Goal: Check status: Check status

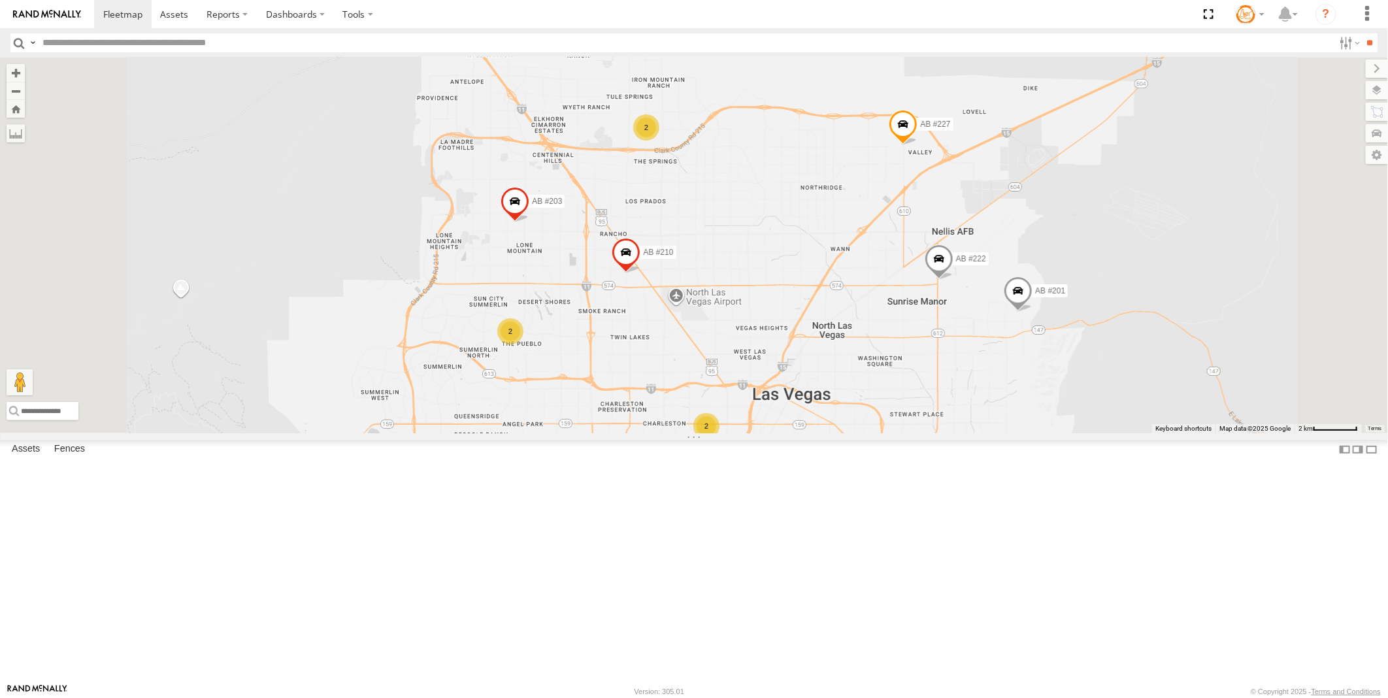
drag, startPoint x: 740, startPoint y: 237, endPoint x: 734, endPoint y: 423, distance: 186.4
click at [734, 423] on div "AB #223 AB #212 AB #216 AB #201 Pickup 2020 AB #210 AB #227 AB #203 AB #211 AB …" at bounding box center [694, 246] width 1388 height 376
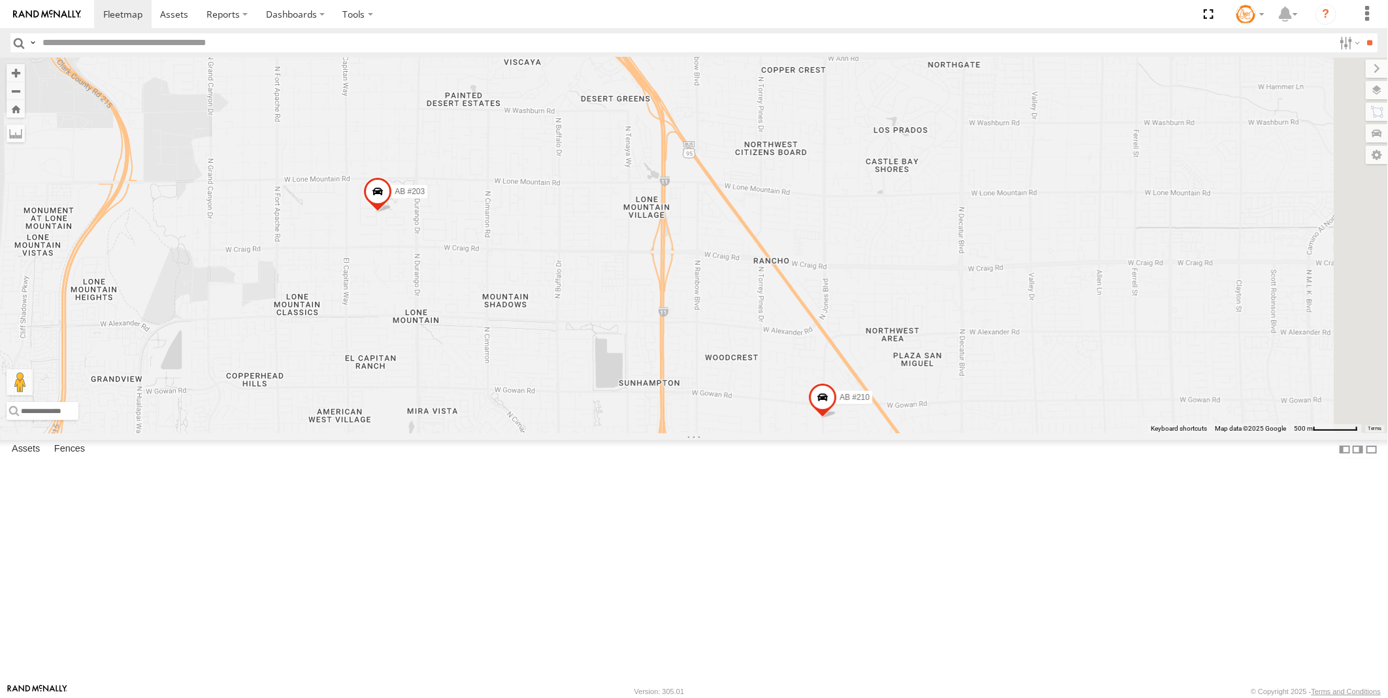
drag, startPoint x: 563, startPoint y: 354, endPoint x: 596, endPoint y: 465, distance: 116.5
click at [526, 433] on div "AB #223 AB #212 AB #216 AB #201 Pickup 2020 AB #210 AB #227 AB #203 AB #211 AB …" at bounding box center [694, 246] width 1388 height 376
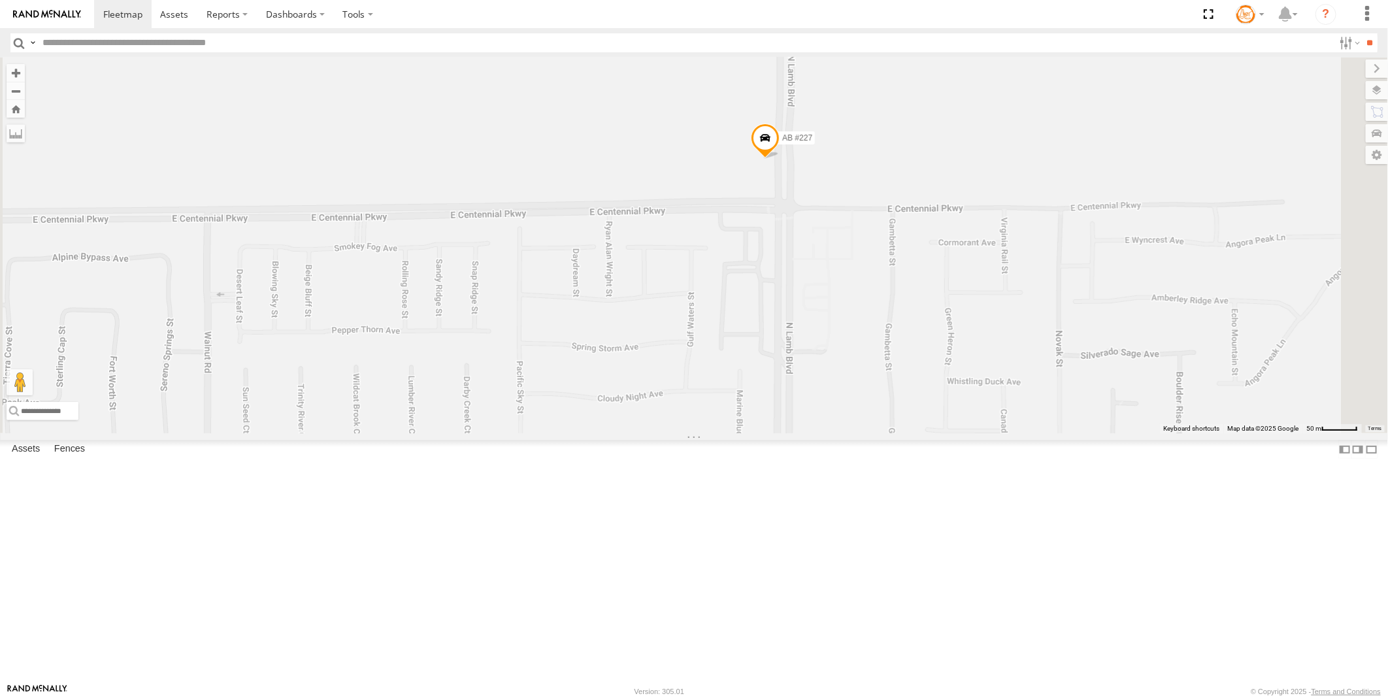
click at [780, 159] on span at bounding box center [765, 141] width 29 height 35
click at [1063, 285] on div "AB #223 AB #212 AB #216 AB #201 Pickup 2020 AB #210 AB #227 AB #203 AB #211 AB …" at bounding box center [694, 246] width 1388 height 376
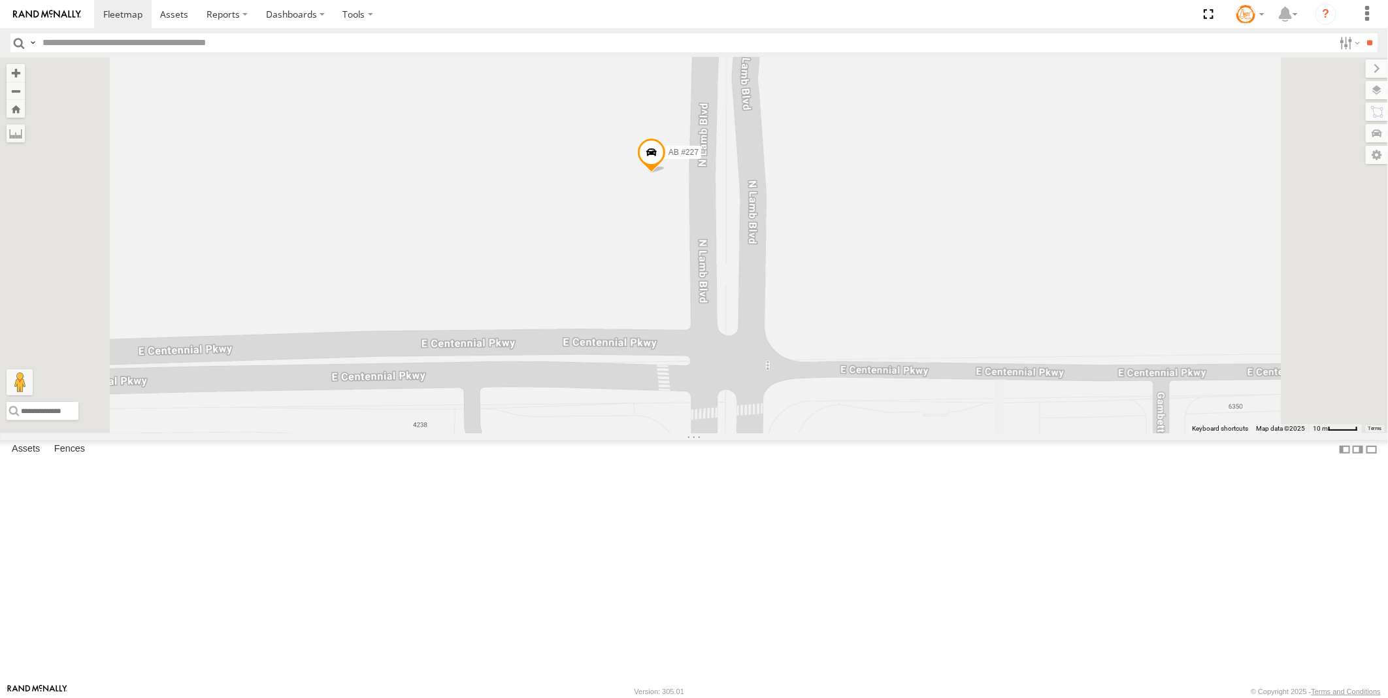
drag, startPoint x: 847, startPoint y: 267, endPoint x: 761, endPoint y: 395, distance: 154.5
click at [753, 402] on div "AB #223 AB #212 AB #216 AB #201 Pickup 2020 AB #210 AB #227 AB #203 AB #211 AB …" at bounding box center [694, 246] width 1388 height 376
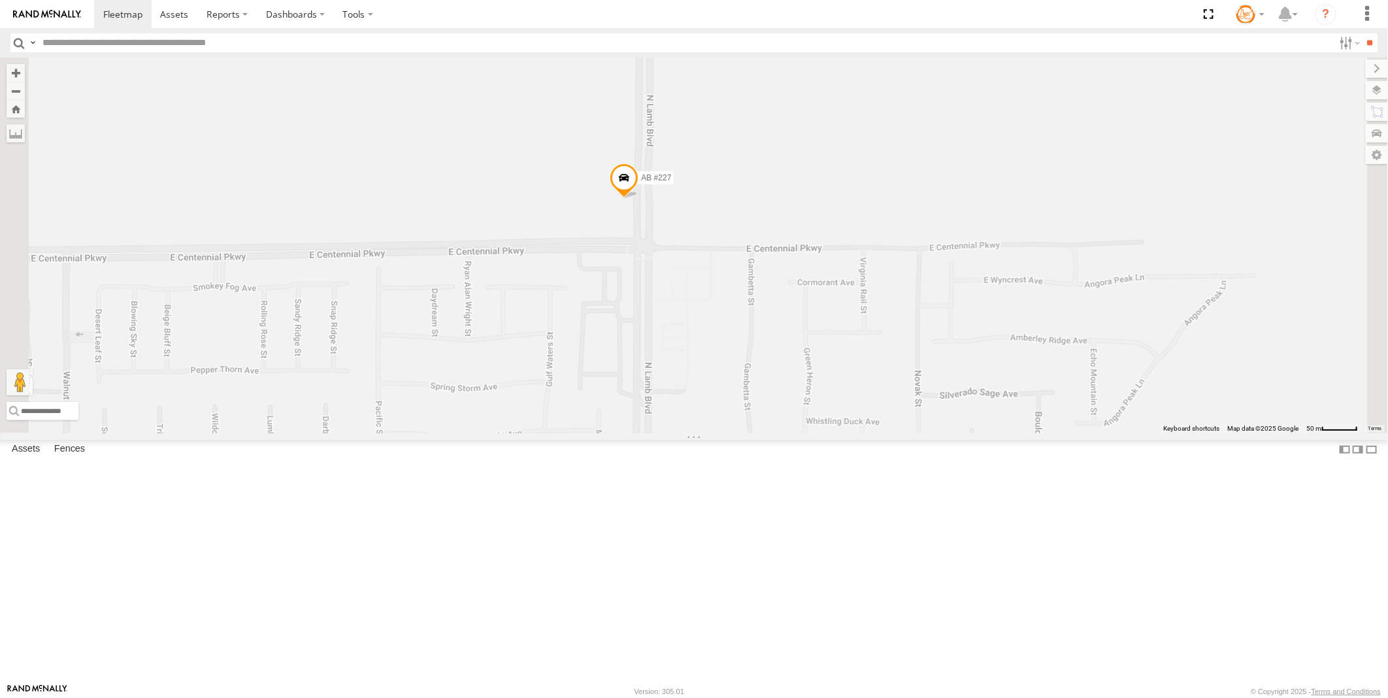
drag, startPoint x: 851, startPoint y: 505, endPoint x: 866, endPoint y: 411, distance: 96.0
click at [866, 411] on div "AB #223 AB #212 AB #216 AB #201 Pickup 2020 AB #210 AB #227 AB #203 AB #211 AB …" at bounding box center [694, 246] width 1388 height 376
click at [639, 199] on span at bounding box center [624, 180] width 29 height 35
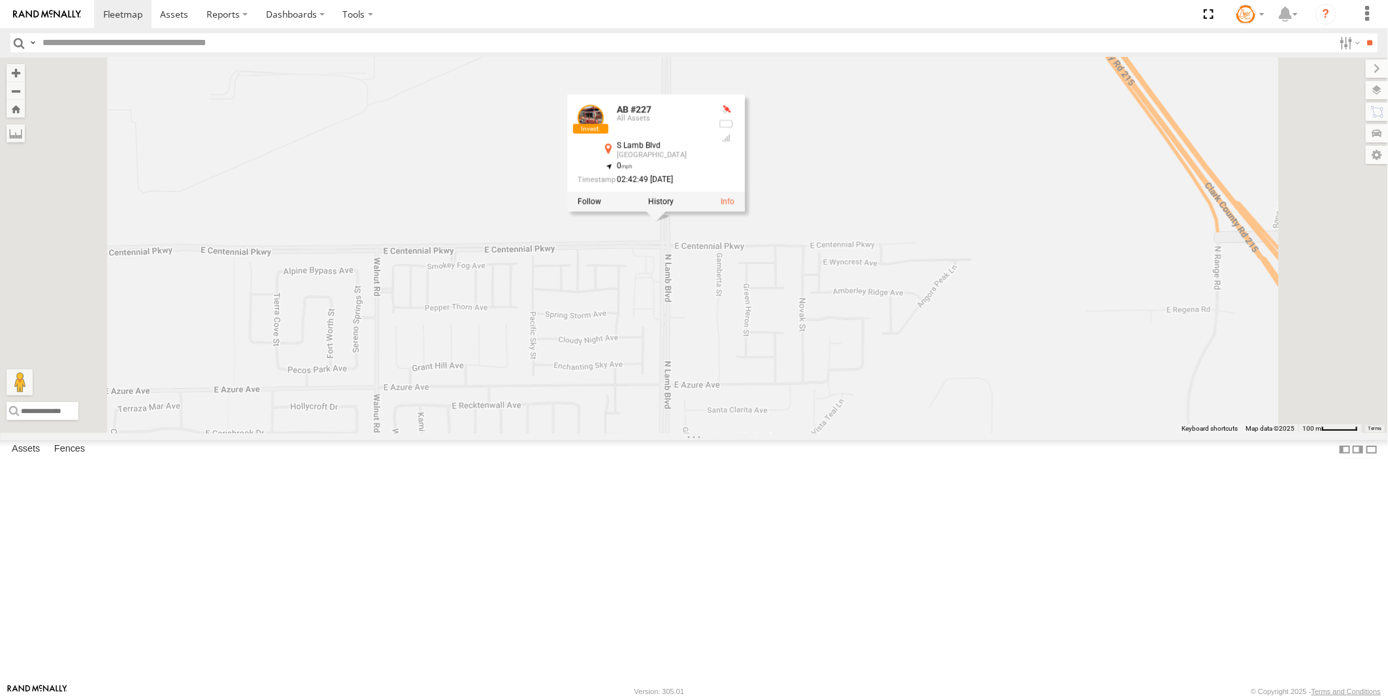
click at [735, 115] on div at bounding box center [727, 110] width 16 height 10
click at [709, 184] on div "02:42:49 [DATE]" at bounding box center [643, 179] width 131 height 8
click at [674, 206] on label at bounding box center [660, 201] width 25 height 9
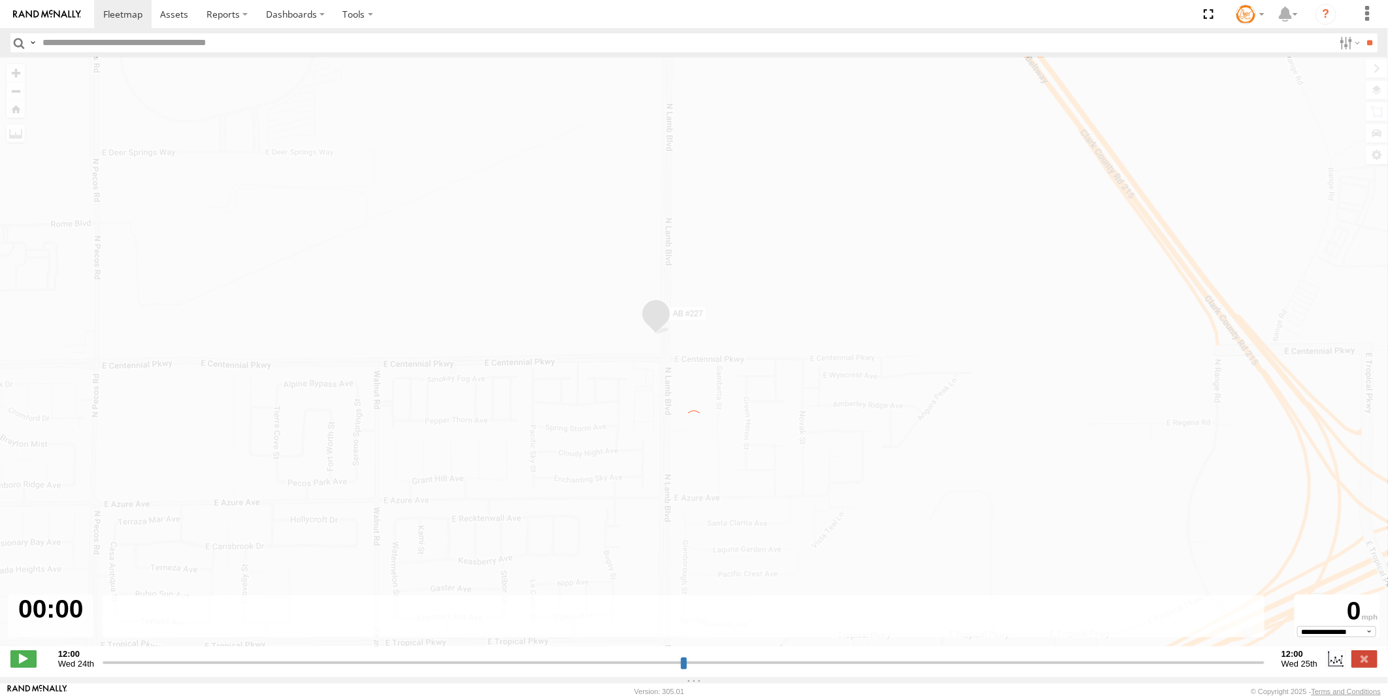
type input "**********"
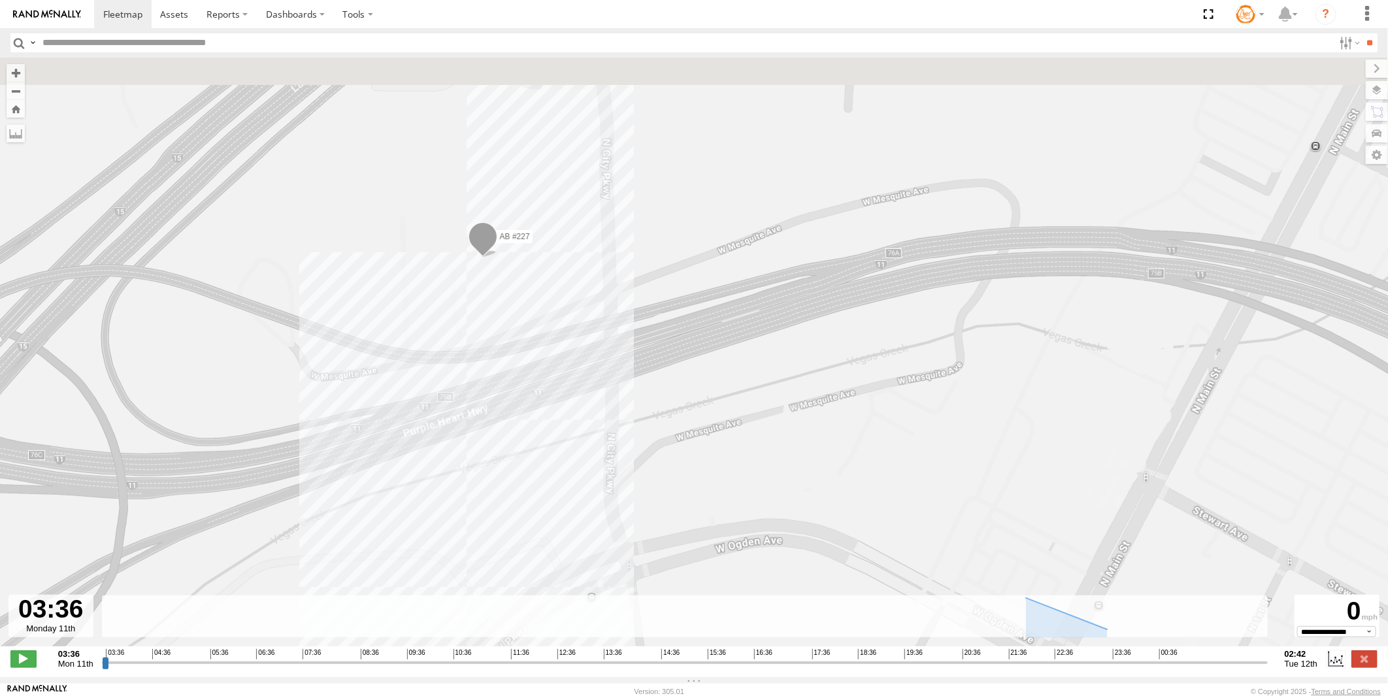
drag, startPoint x: 562, startPoint y: 196, endPoint x: 594, endPoint y: 362, distance: 168.3
click at [593, 363] on div "AB #227" at bounding box center [694, 359] width 1388 height 603
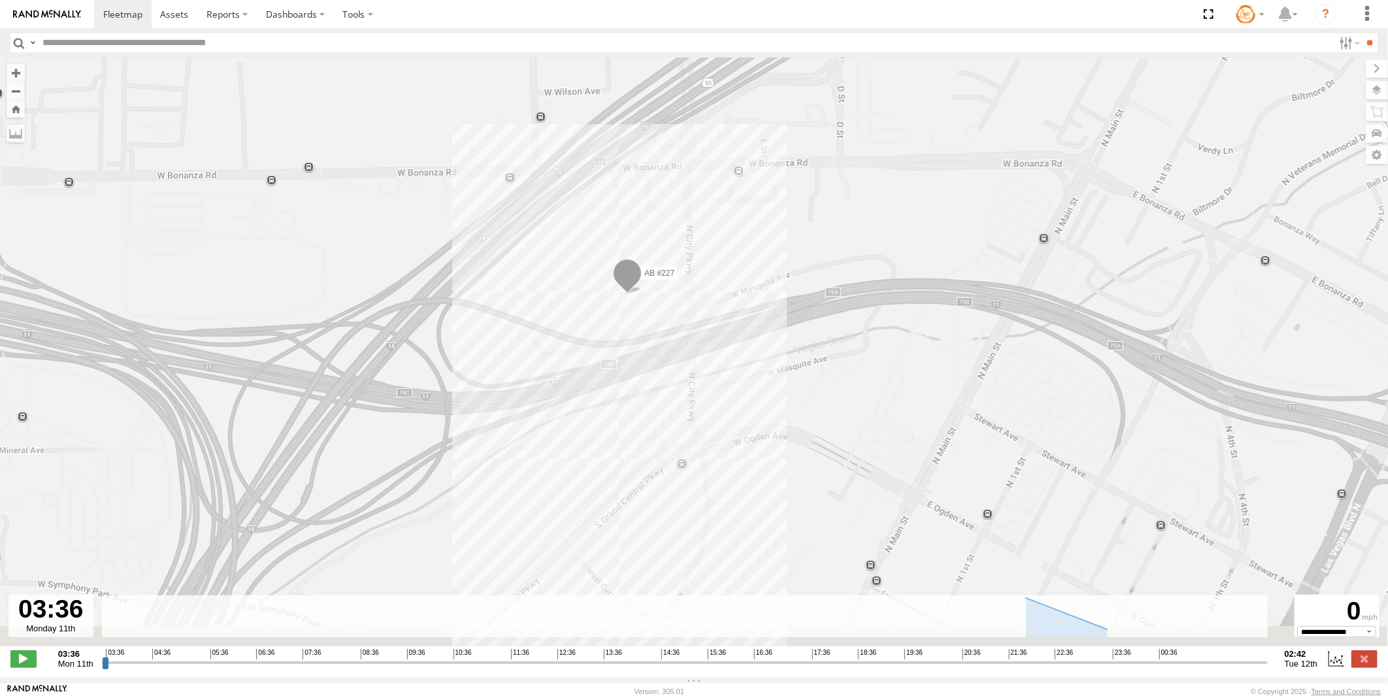
drag, startPoint x: 670, startPoint y: 441, endPoint x: 680, endPoint y: 374, distance: 68.0
click at [680, 374] on div "AB #227" at bounding box center [694, 359] width 1388 height 603
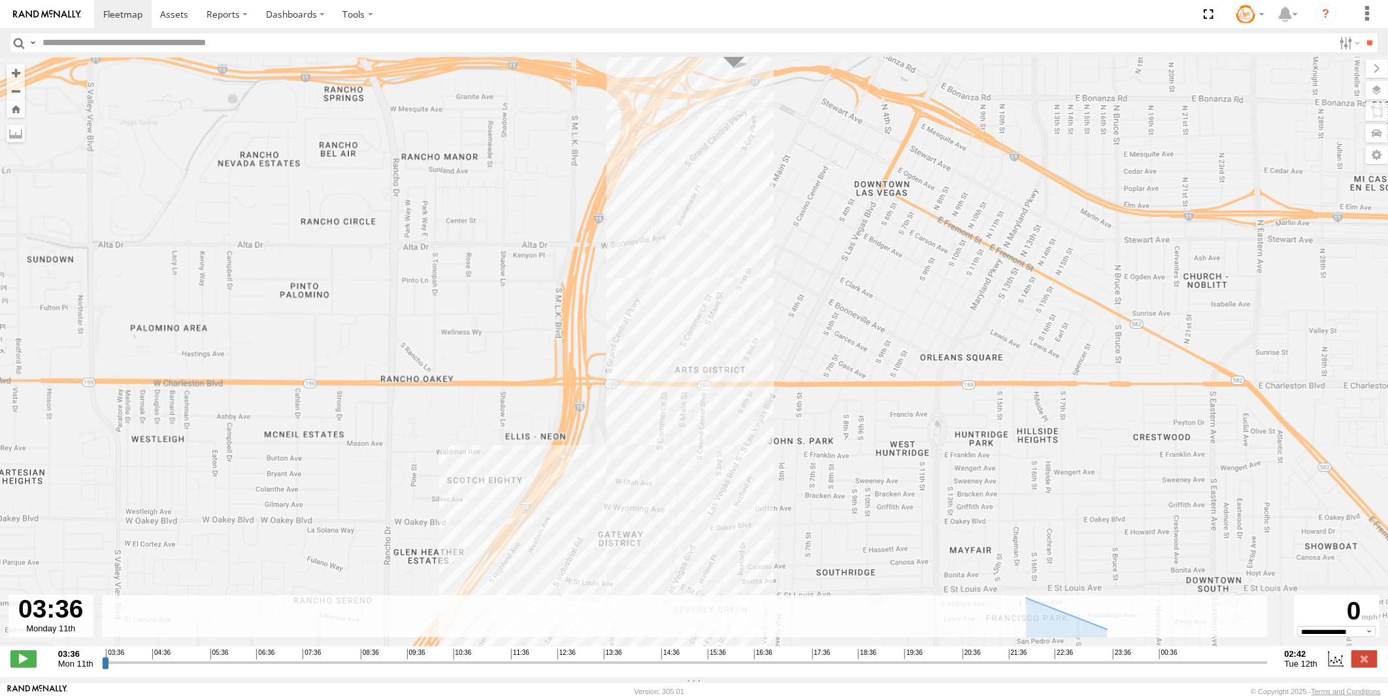
drag, startPoint x: 734, startPoint y: 471, endPoint x: 773, endPoint y: 184, distance: 289.0
click at [773, 184] on div "AB #227" at bounding box center [694, 359] width 1388 height 603
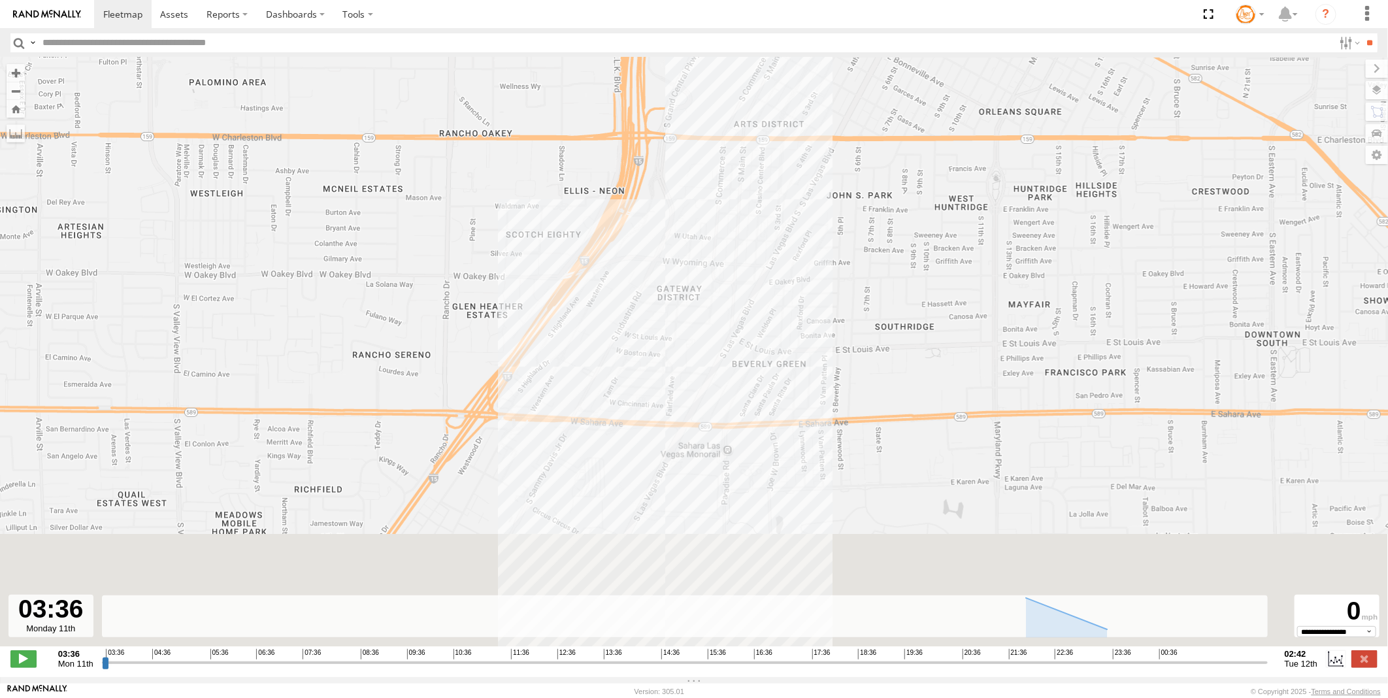
drag, startPoint x: 798, startPoint y: 397, endPoint x: 861, endPoint y: 136, distance: 268.4
click at [861, 136] on div "AB #227" at bounding box center [694, 359] width 1388 height 603
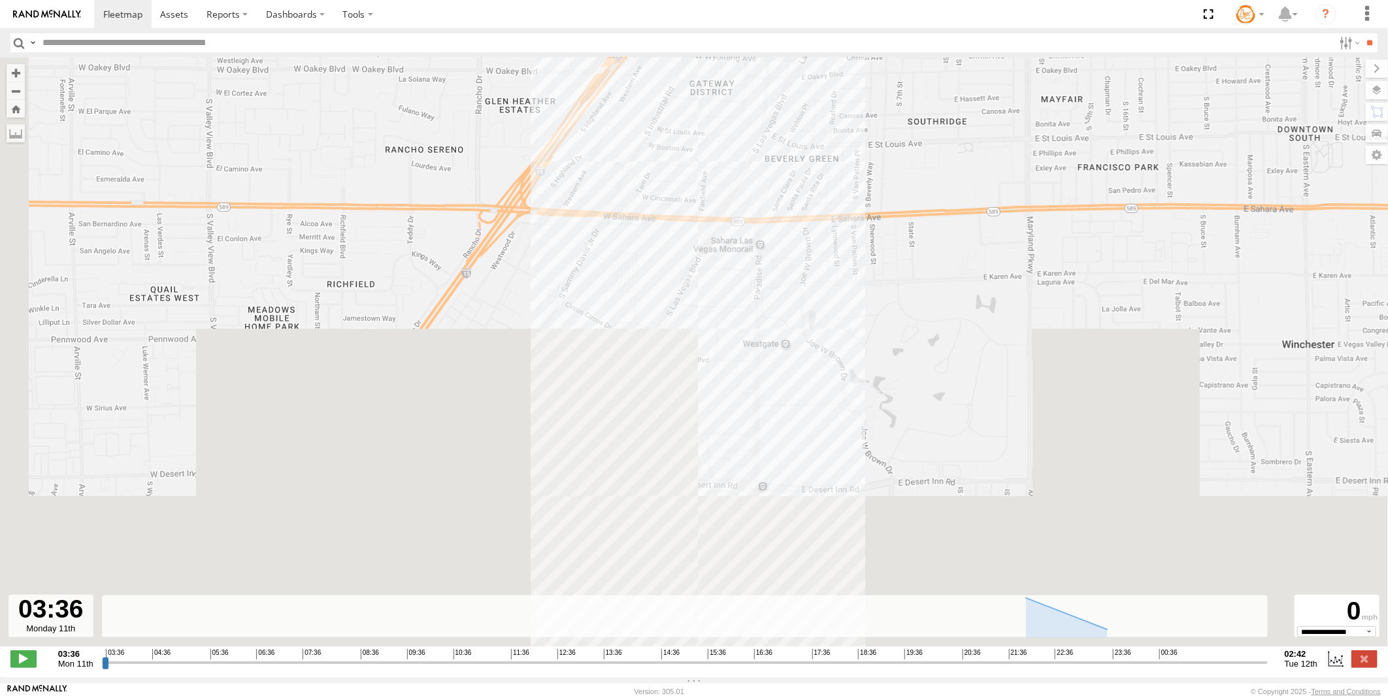
drag, startPoint x: 818, startPoint y: 318, endPoint x: 847, endPoint y: 127, distance: 193.0
click at [847, 127] on div "AB #227" at bounding box center [694, 359] width 1388 height 603
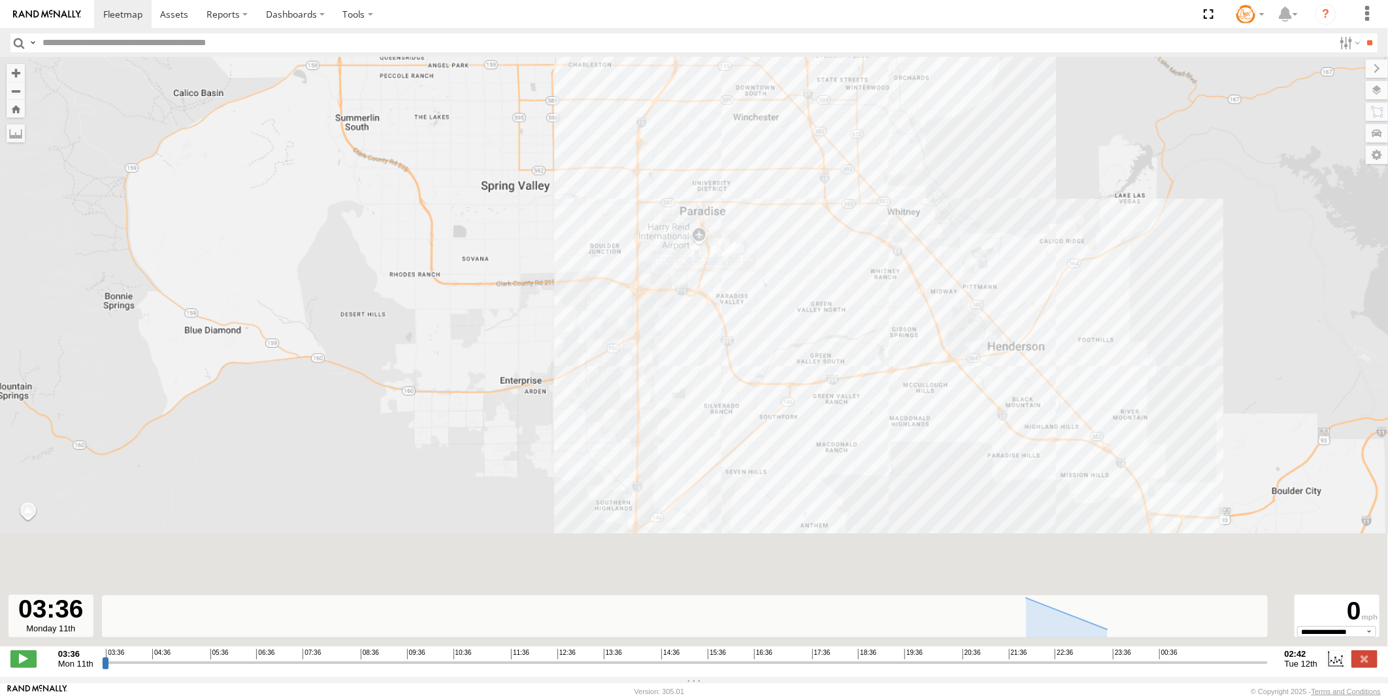
drag, startPoint x: 733, startPoint y: 459, endPoint x: 732, endPoint y: 210, distance: 249.1
click at [732, 204] on div "AB #227" at bounding box center [694, 359] width 1388 height 603
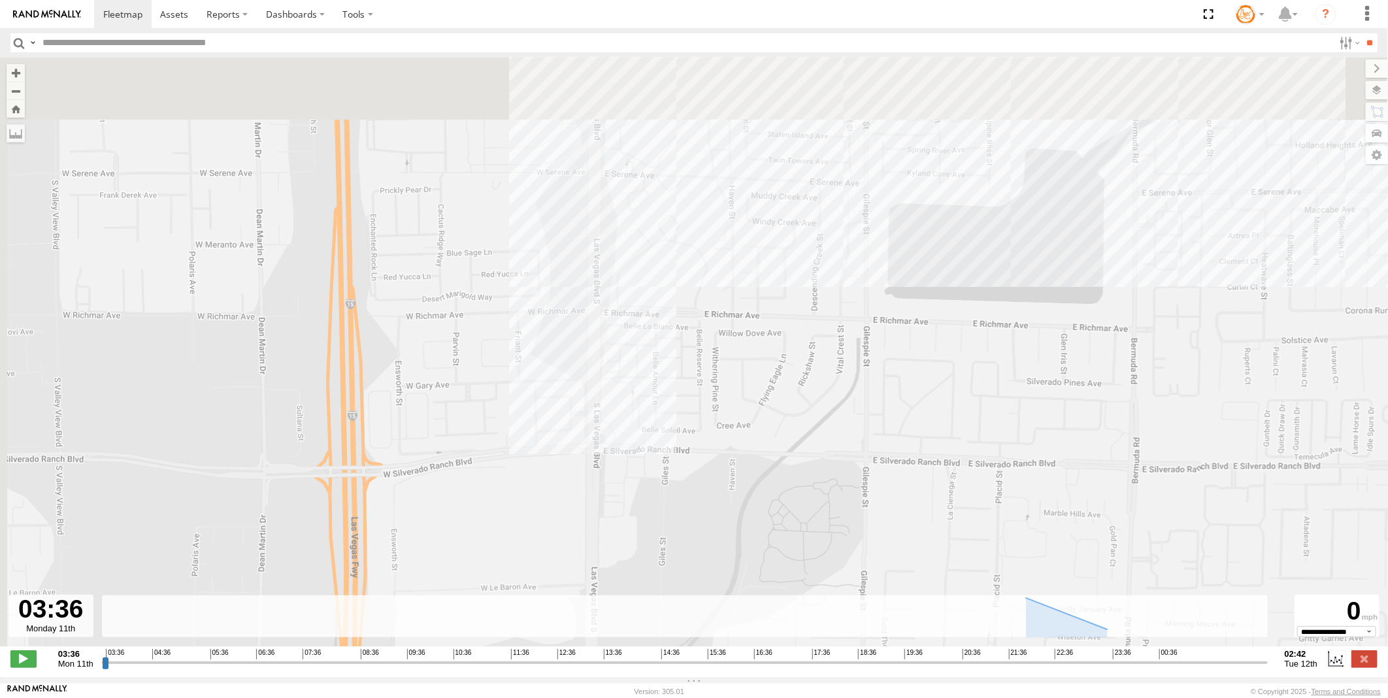
drag, startPoint x: 595, startPoint y: 209, endPoint x: 637, endPoint y: 356, distance: 153.1
click at [637, 356] on div "AB #227" at bounding box center [694, 359] width 1388 height 603
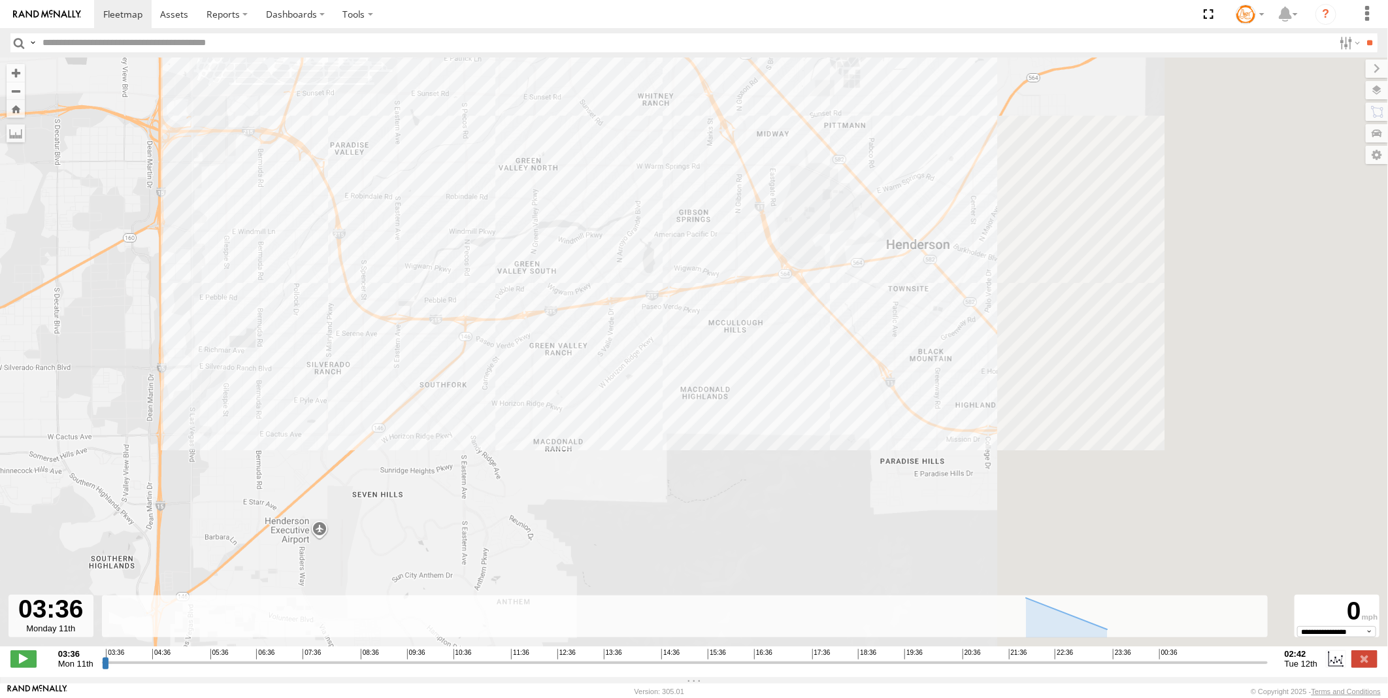
drag, startPoint x: 1034, startPoint y: 352, endPoint x: 550, endPoint y: 368, distance: 484.7
click at [520, 374] on div "AB #227" at bounding box center [694, 359] width 1388 height 603
